Goal: Check status: Check status

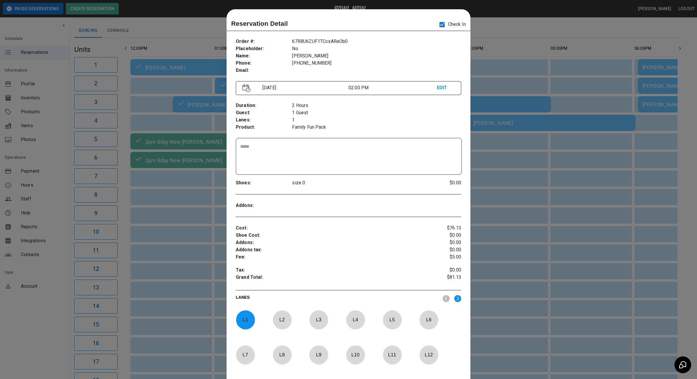
scroll to position [9, 0]
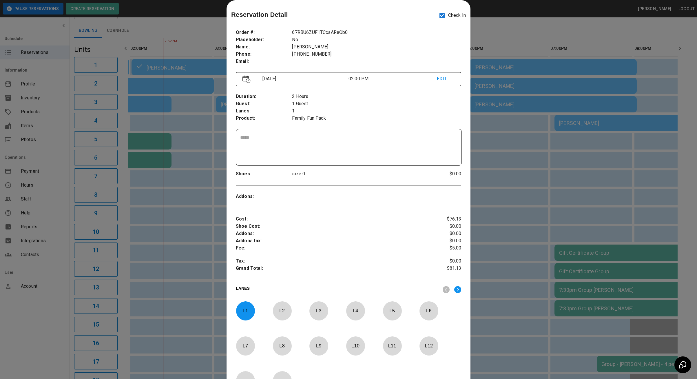
click at [188, 170] on div at bounding box center [348, 189] width 697 height 379
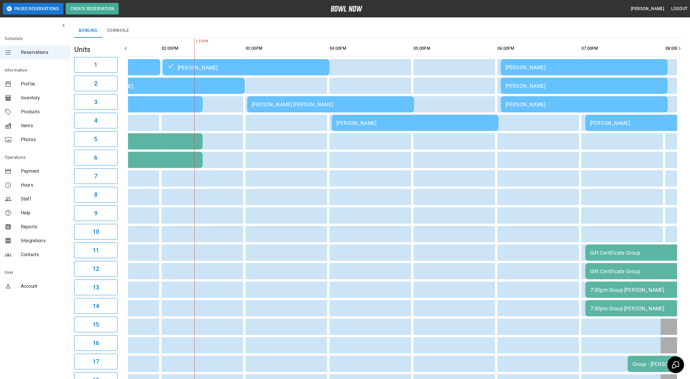
scroll to position [0, 0]
click at [262, 96] on td "[PERSON_NAME] [PERSON_NAME]" at bounding box center [331, 104] width 167 height 16
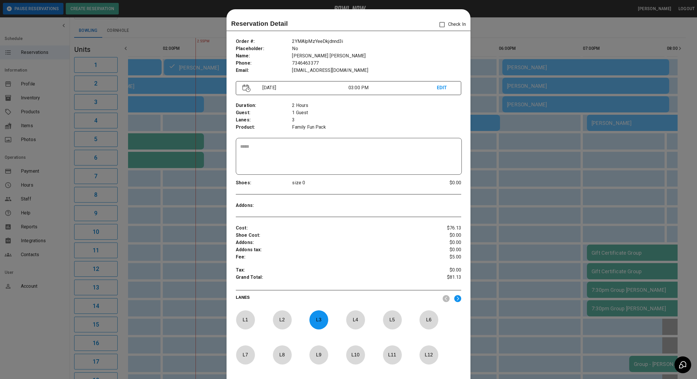
scroll to position [9, 0]
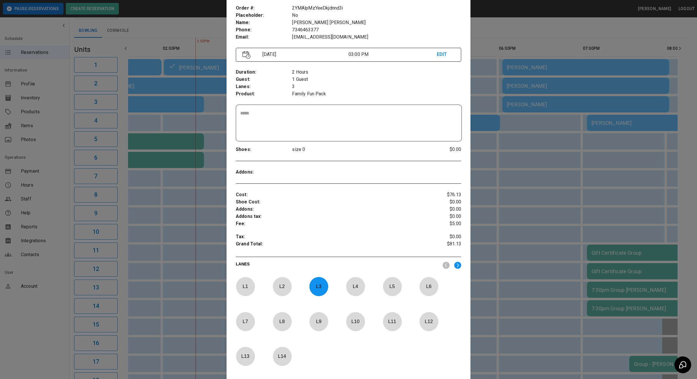
click at [261, 248] on p "Grand Total :" at bounding box center [330, 244] width 188 height 9
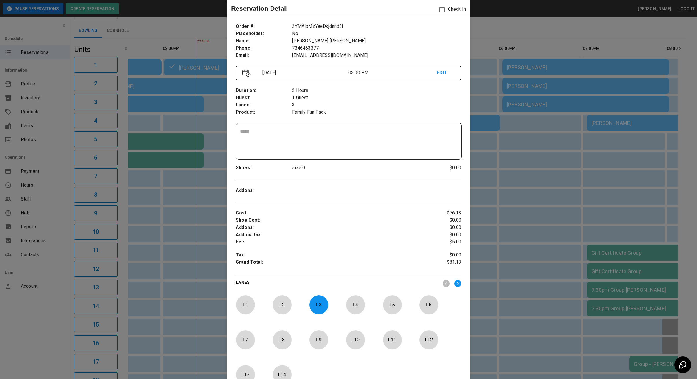
scroll to position [0, 0]
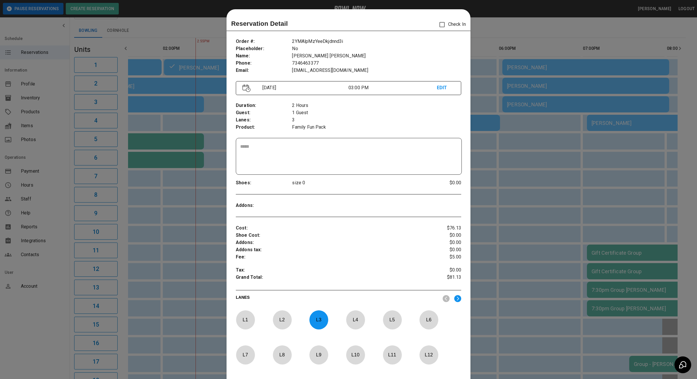
click at [177, 255] on div at bounding box center [348, 189] width 697 height 379
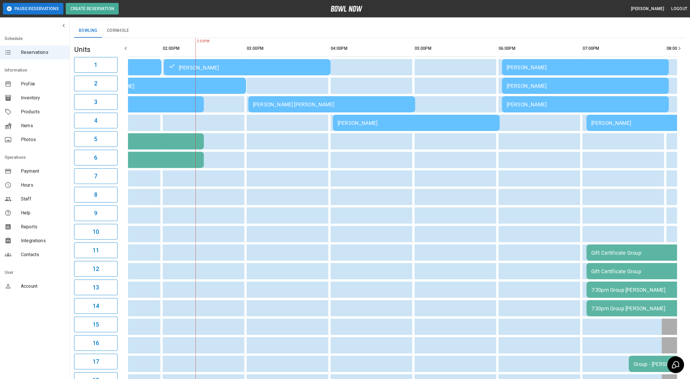
click at [357, 123] on div "[PERSON_NAME]" at bounding box center [417, 123] width 158 height 6
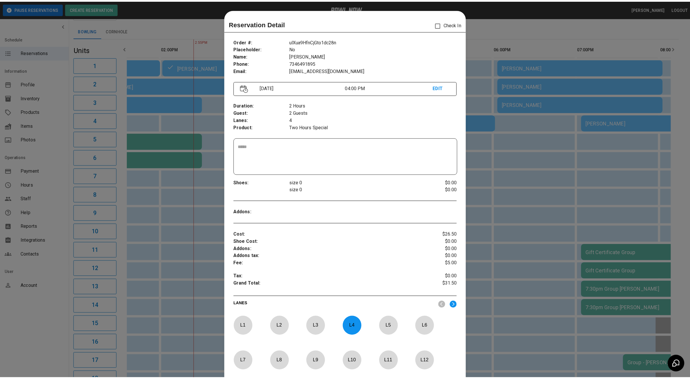
scroll to position [9, 0]
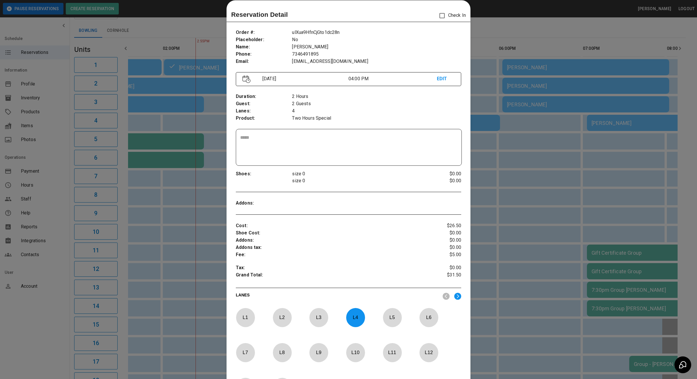
click at [178, 207] on div at bounding box center [348, 189] width 697 height 379
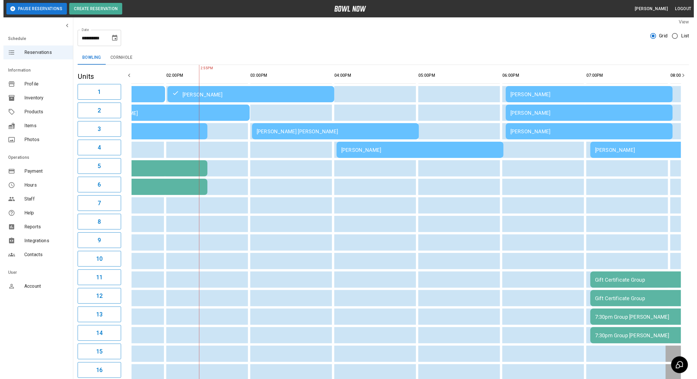
scroll to position [0, 0]
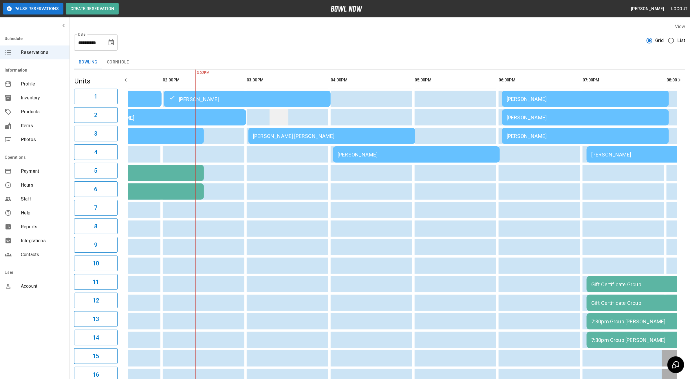
click at [279, 122] on td "sticky table" at bounding box center [279, 117] width 19 height 16
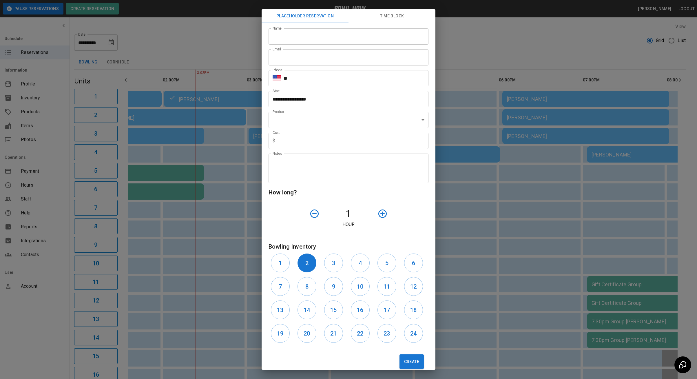
click at [225, 210] on div "**********" at bounding box center [348, 189] width 697 height 379
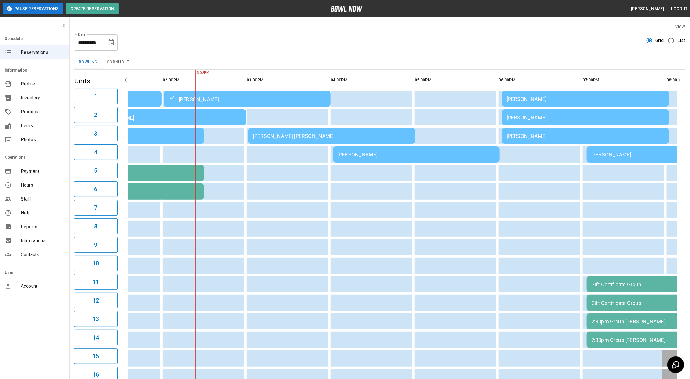
click at [288, 138] on div "[PERSON_NAME] [PERSON_NAME]" at bounding box center [332, 136] width 158 height 6
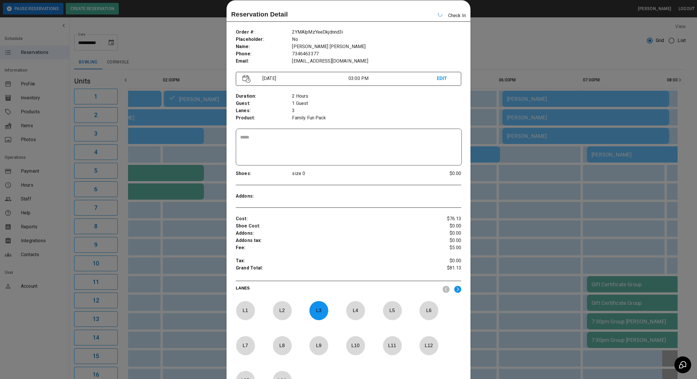
scroll to position [0, 252]
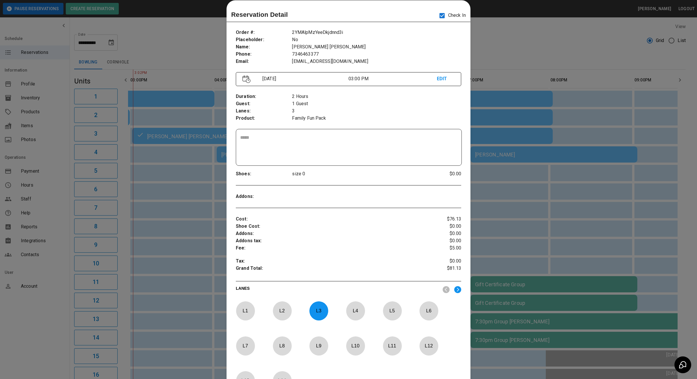
click at [531, 209] on div at bounding box center [348, 189] width 697 height 379
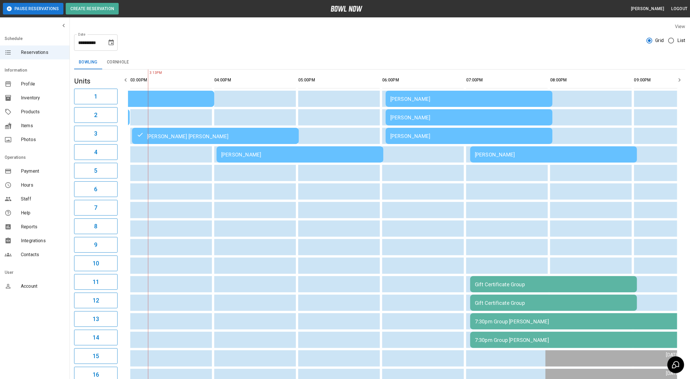
click at [262, 162] on table "[PERSON_NAME] [PERSON_NAME] [PERSON_NAME] [PERSON_NAME] [PERSON_NAME] [PERSON_N…" at bounding box center [384, 302] width 1017 height 466
click at [262, 157] on div "[PERSON_NAME]" at bounding box center [300, 154] width 158 height 6
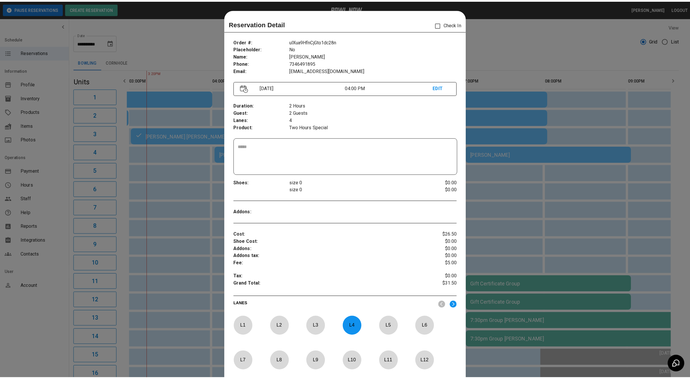
scroll to position [9, 0]
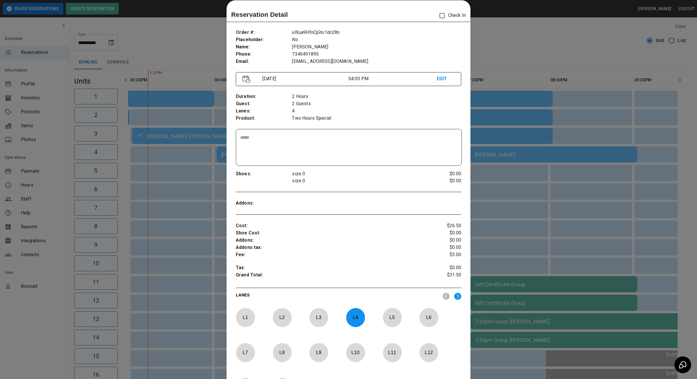
click at [209, 184] on div at bounding box center [348, 189] width 697 height 379
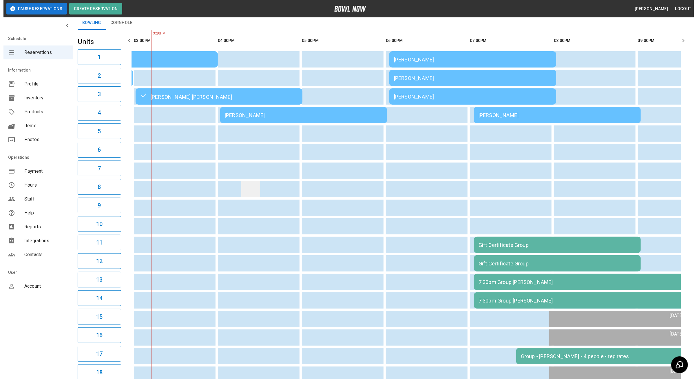
scroll to position [0, 0]
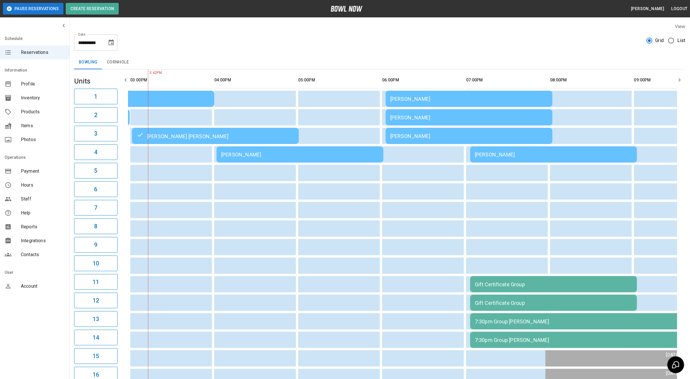
click at [290, 152] on div "[PERSON_NAME]" at bounding box center [300, 154] width 158 height 6
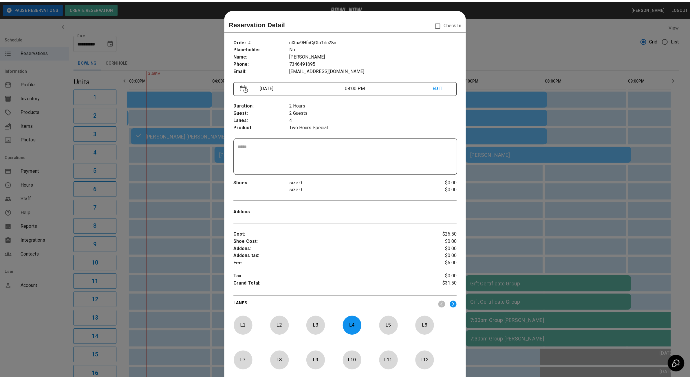
scroll to position [9, 0]
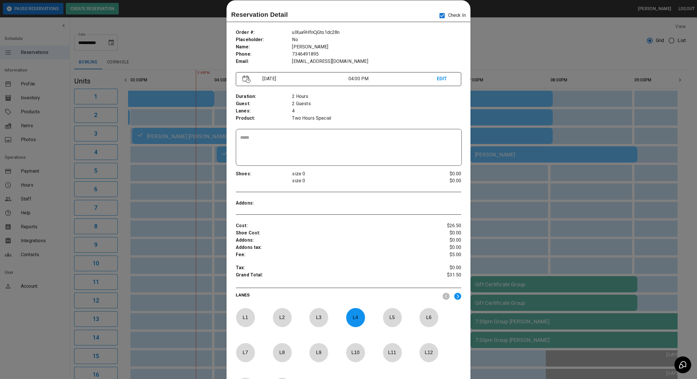
click at [172, 69] on div at bounding box center [348, 189] width 697 height 379
